Goal: Check status

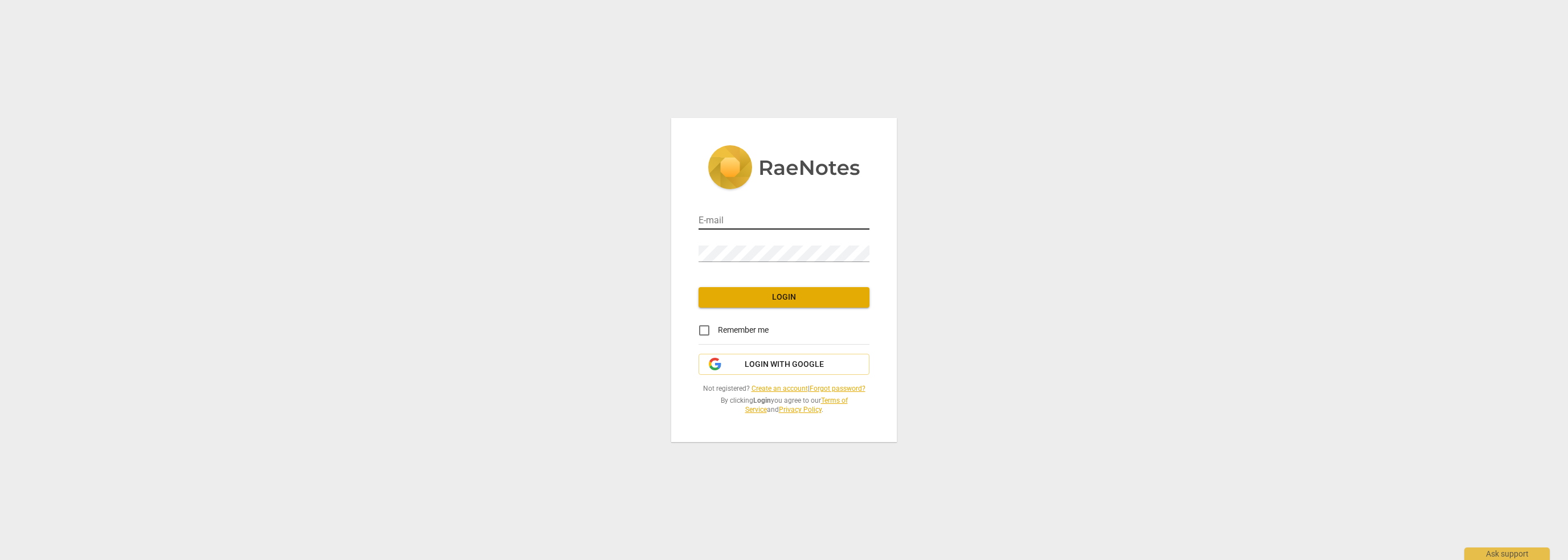
click at [770, 216] on input "email" at bounding box center [784, 221] width 171 height 17
type input "[EMAIL_ADDRESS][DOMAIN_NAME]"
click at [758, 290] on button "Login" at bounding box center [784, 297] width 171 height 21
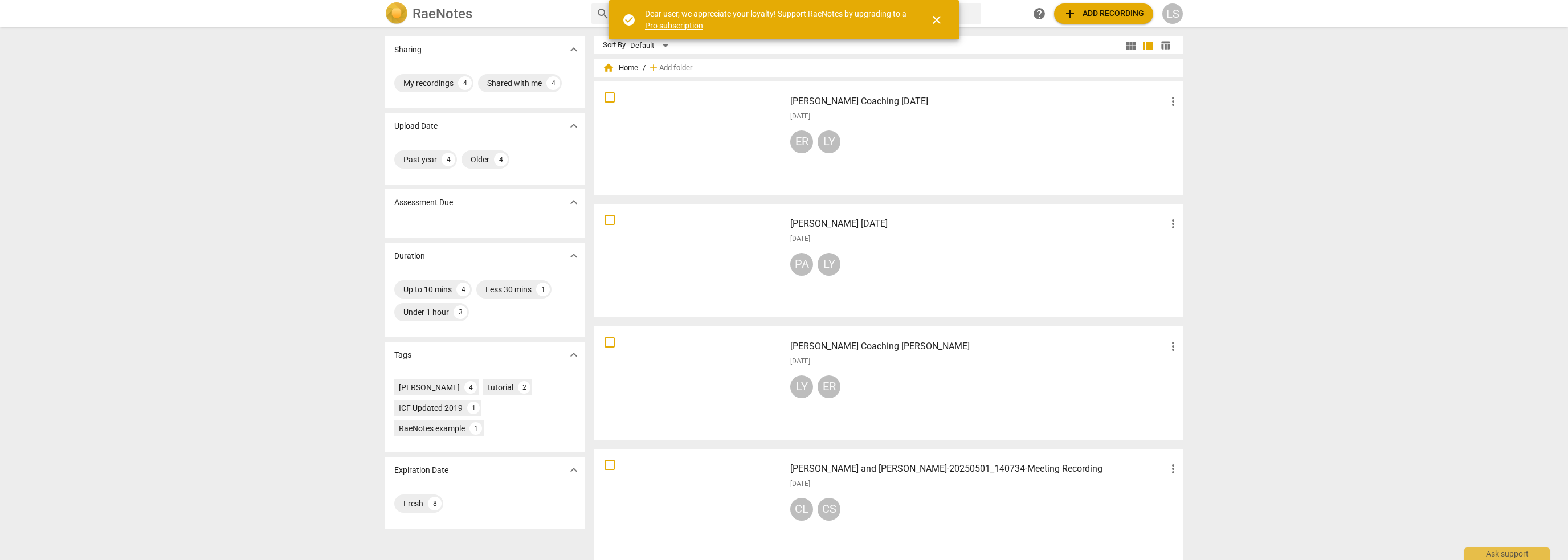
click at [937, 20] on span "close" at bounding box center [936, 20] width 14 height 14
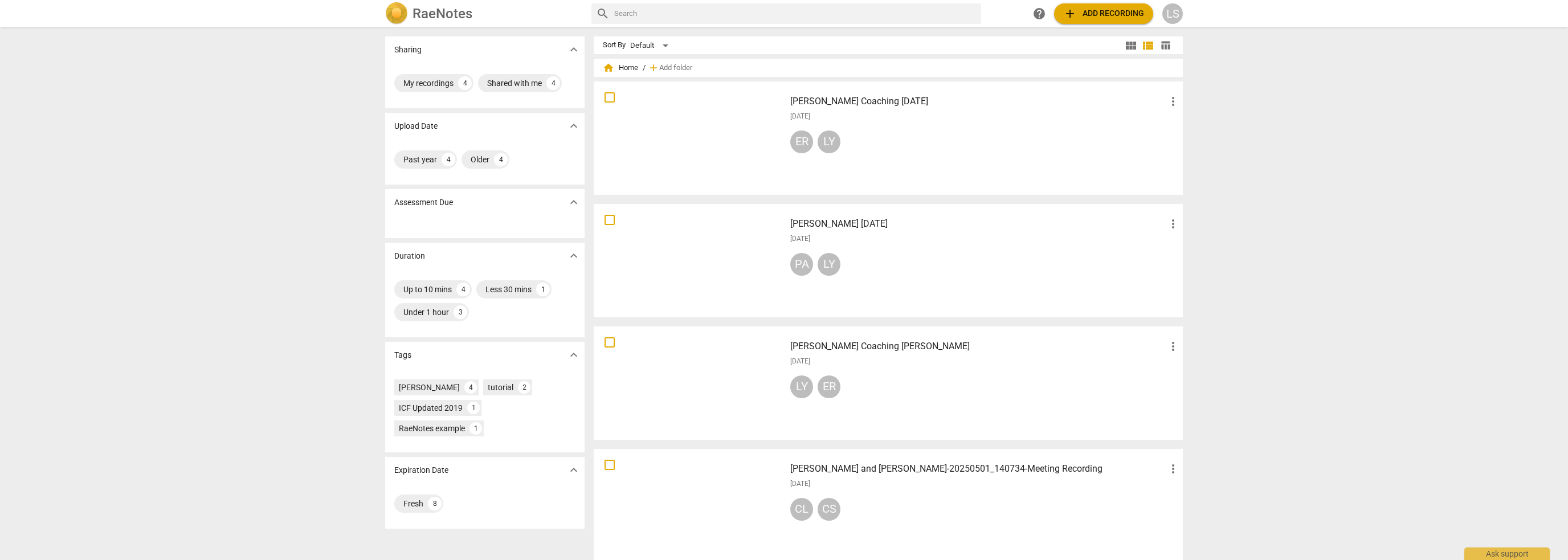
click at [877, 99] on h3 "[PERSON_NAME] Coaching [DATE]" at bounding box center [978, 101] width 376 height 14
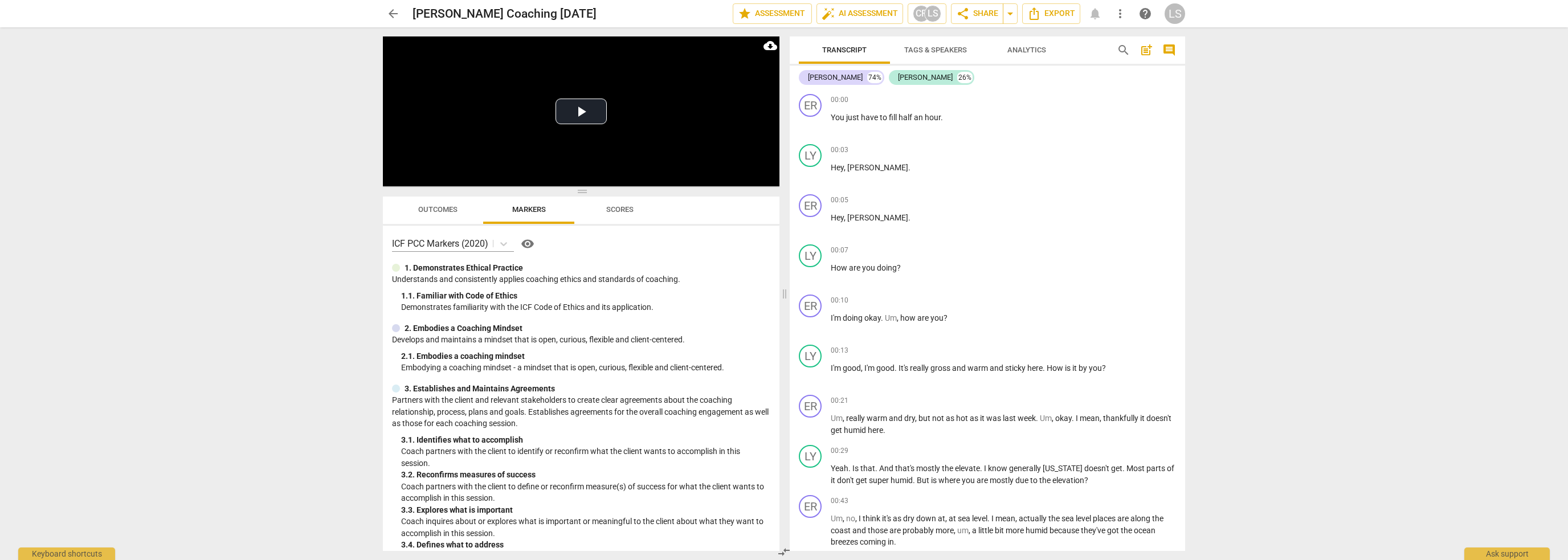
click at [618, 212] on span "Scores" at bounding box center [620, 209] width 27 height 9
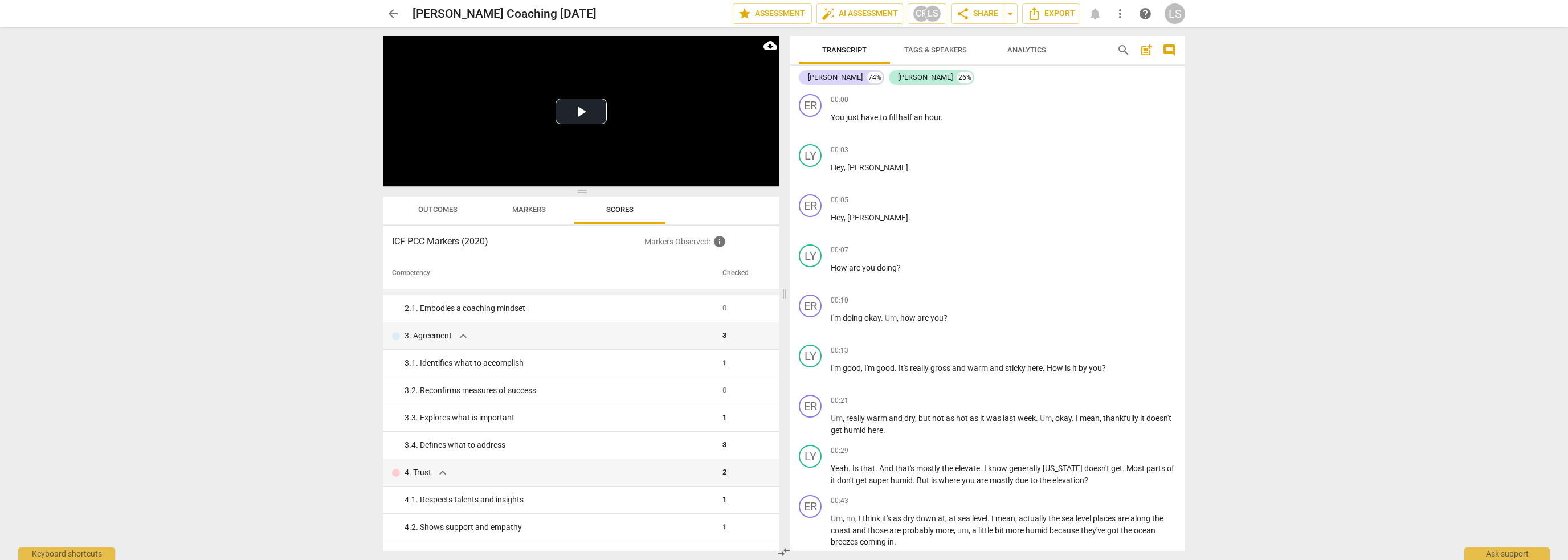
scroll to position [57, 0]
click at [596, 356] on div "3. Agreement expand_more" at bounding box center [552, 356] width 321 height 14
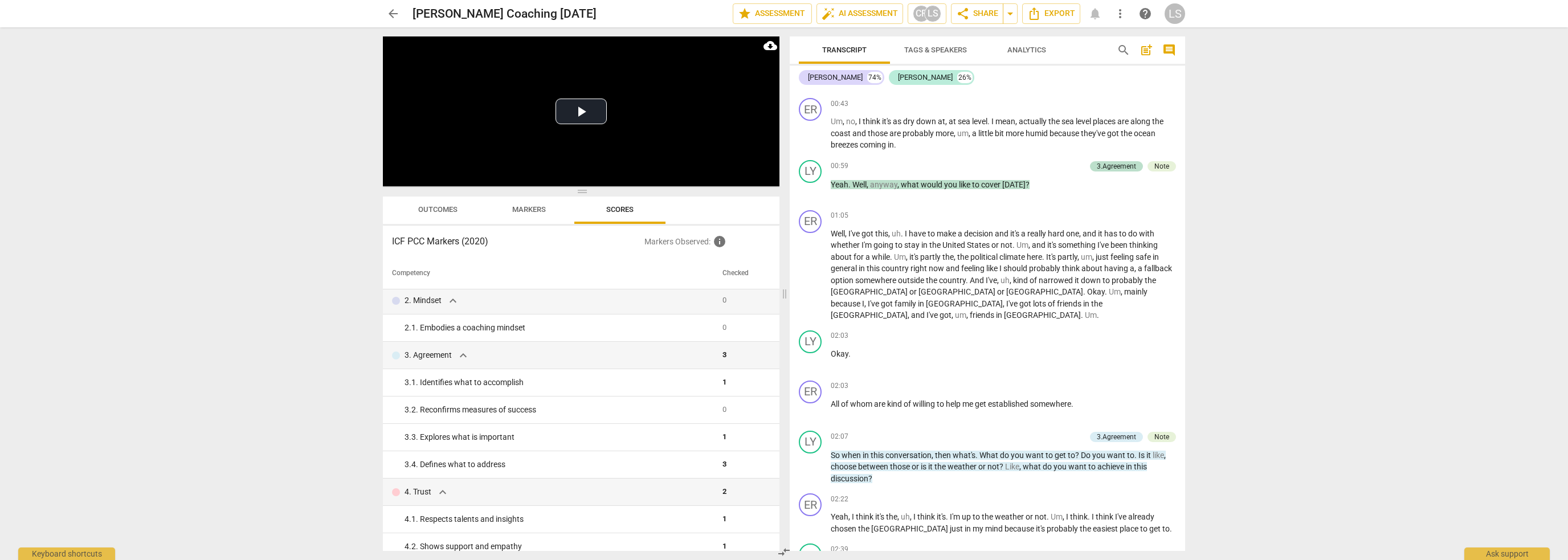
scroll to position [399, 0]
click at [1114, 161] on div "3.Agreement" at bounding box center [1116, 164] width 39 height 10
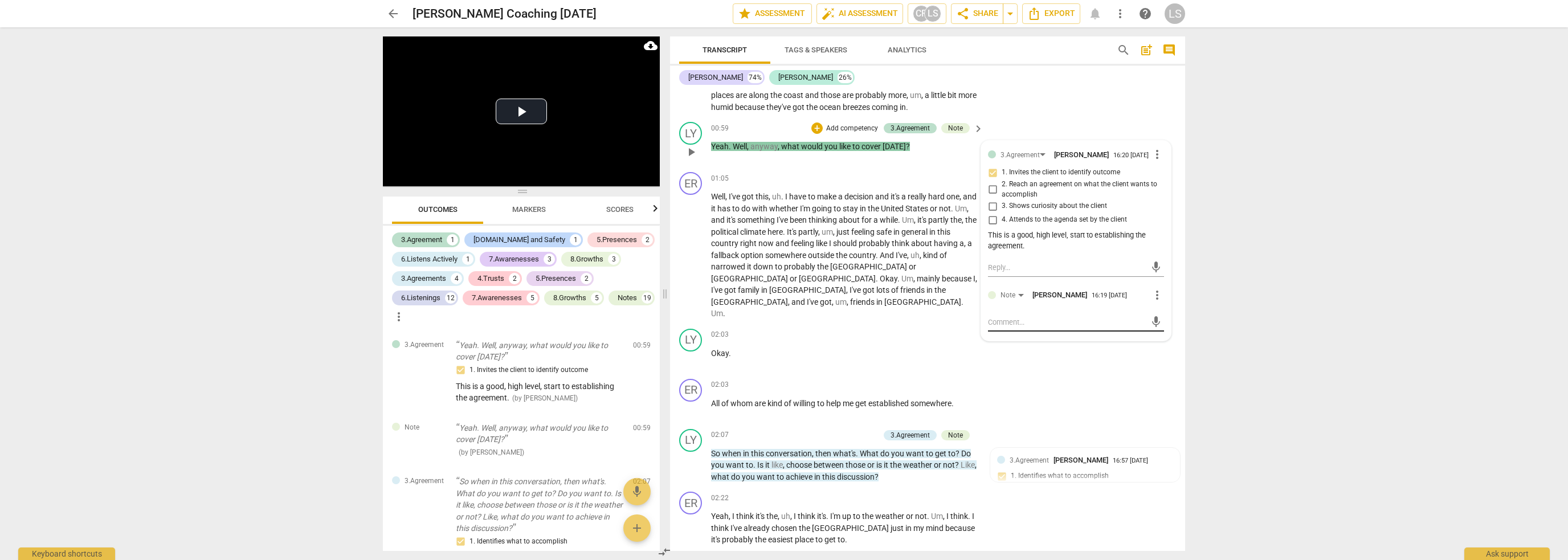
scroll to position [471, 0]
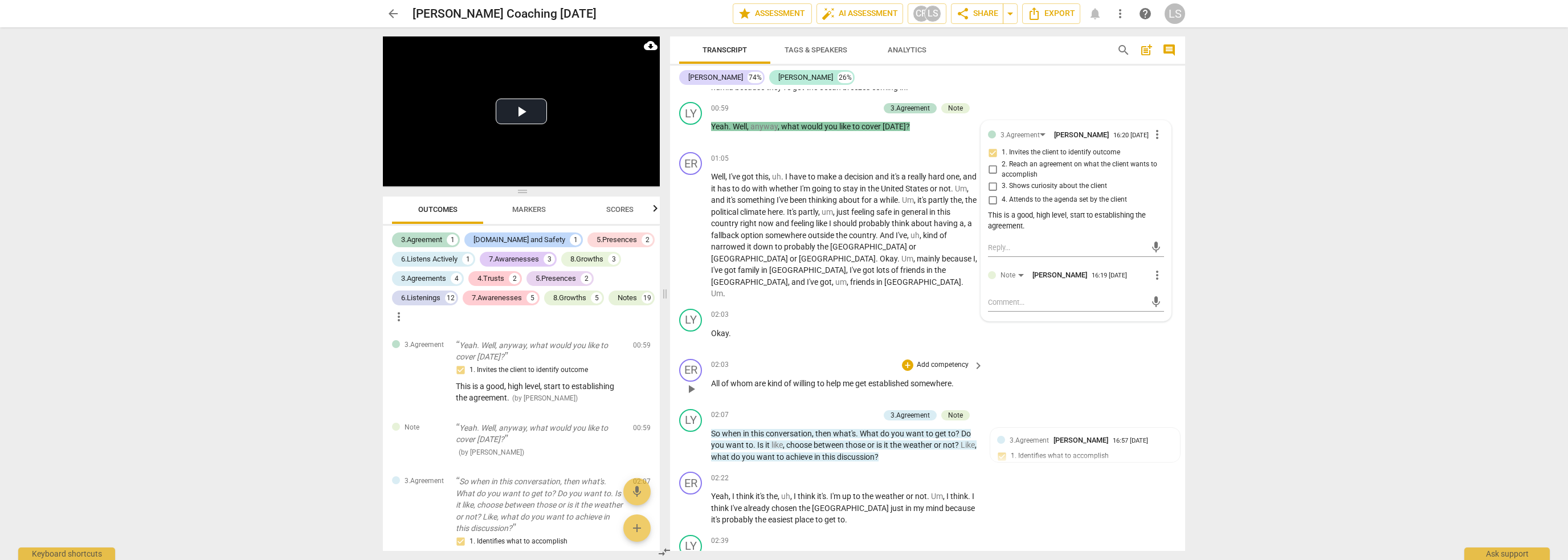
click at [1044, 365] on div "ER play_arrow pause 02:03 + Add competency keyboard_arrow_right All of whom are…" at bounding box center [928, 379] width 515 height 50
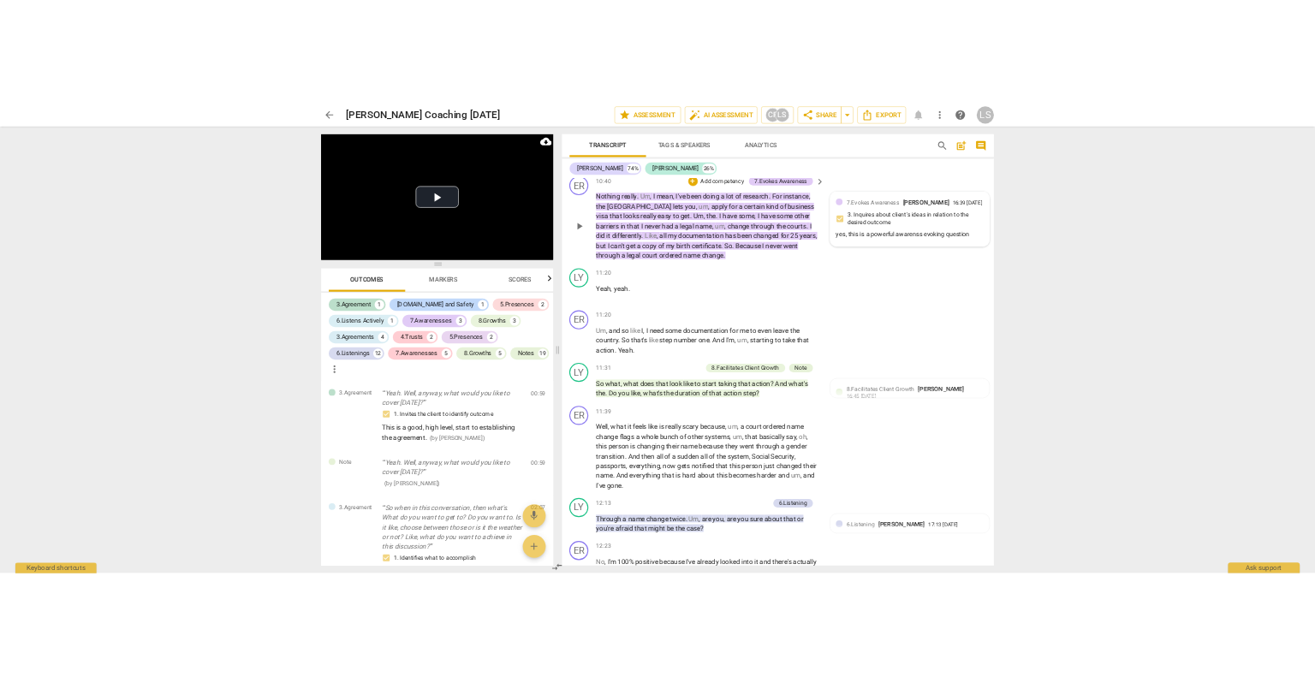
scroll to position [3875, 0]
